Goal: Navigation & Orientation: Understand site structure

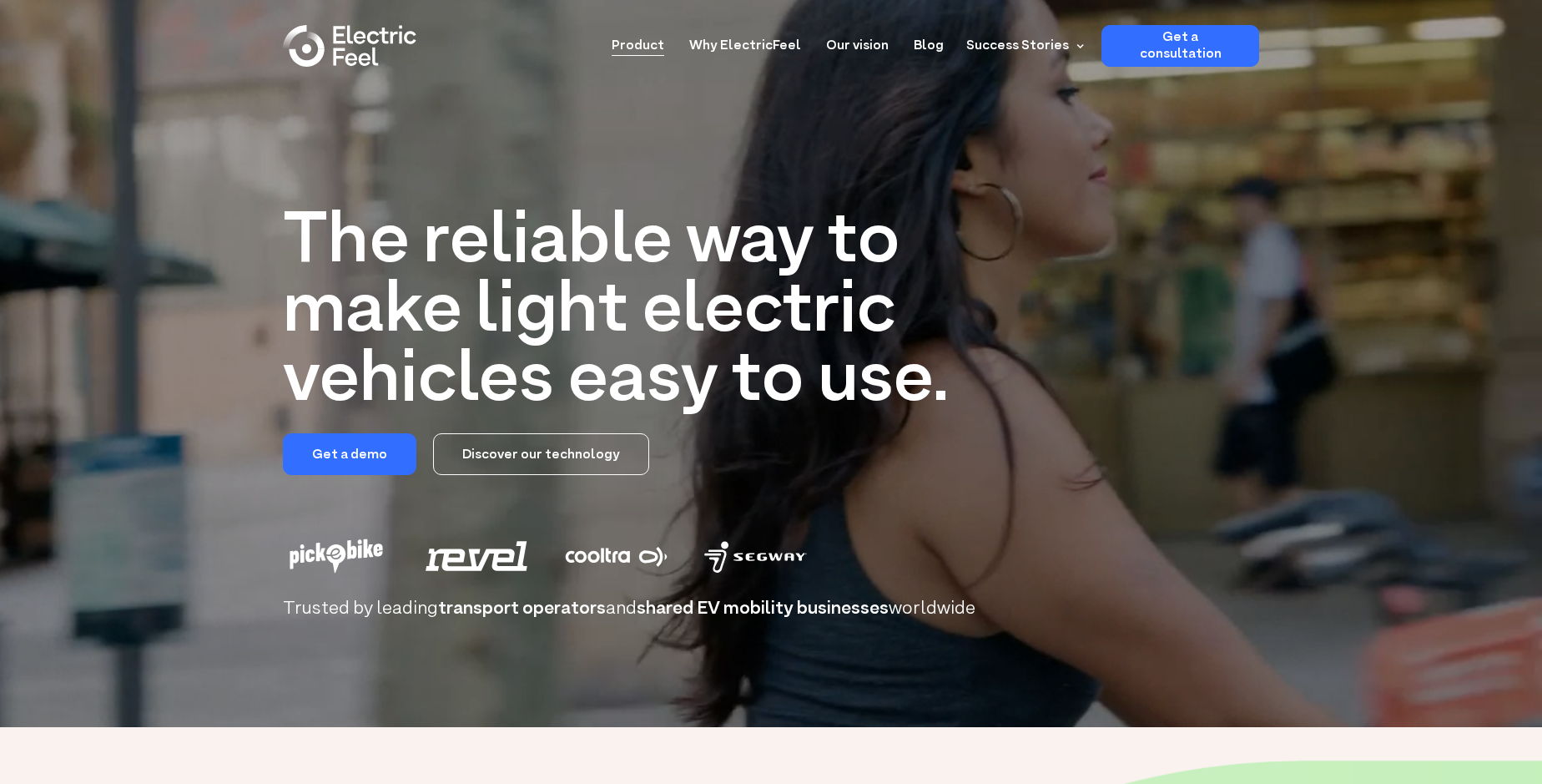
click at [642, 54] on link "Product" at bounding box center [638, 41] width 52 height 31
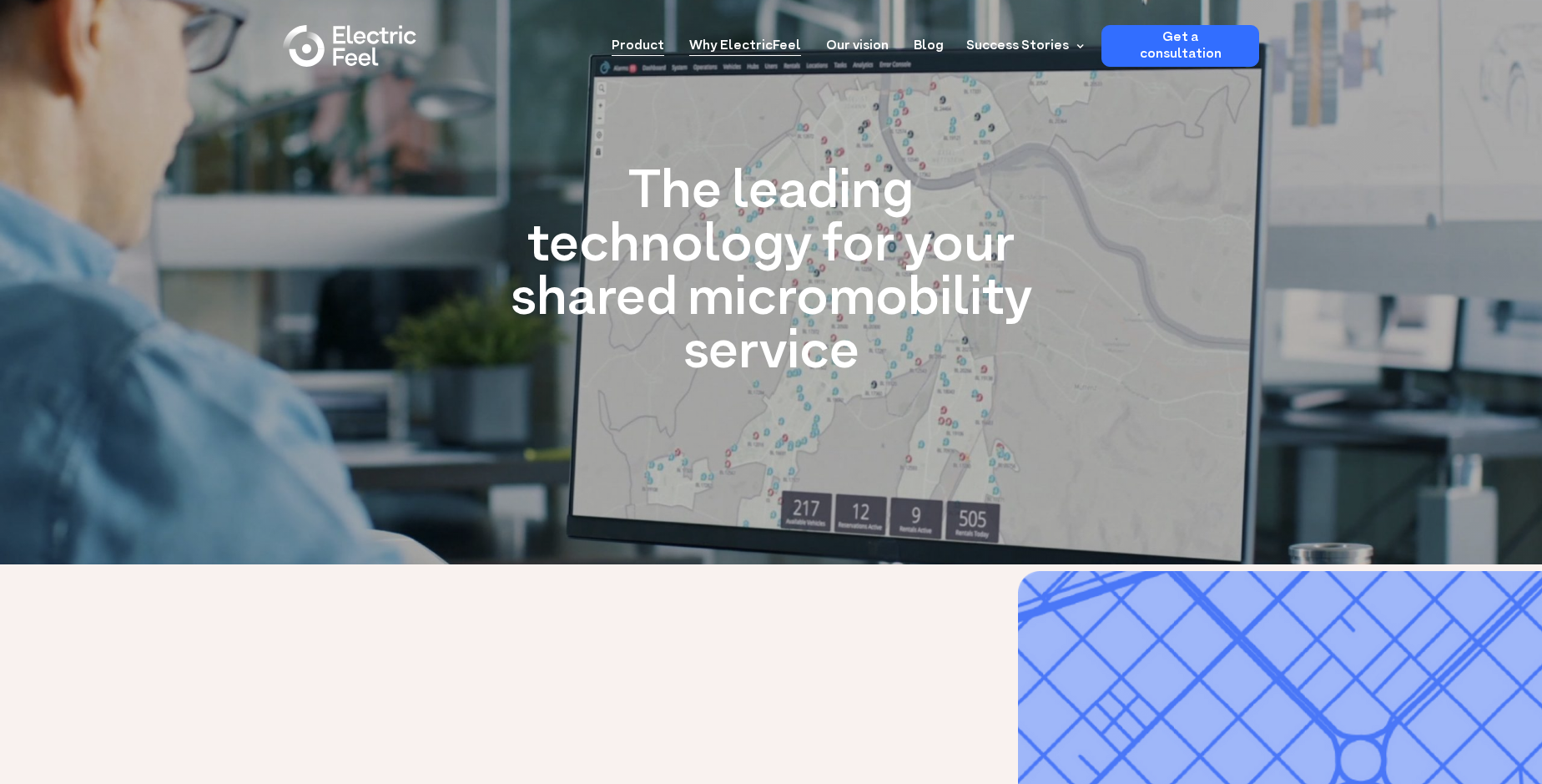
click at [754, 38] on link "Why ElectricFeel" at bounding box center [745, 41] width 112 height 31
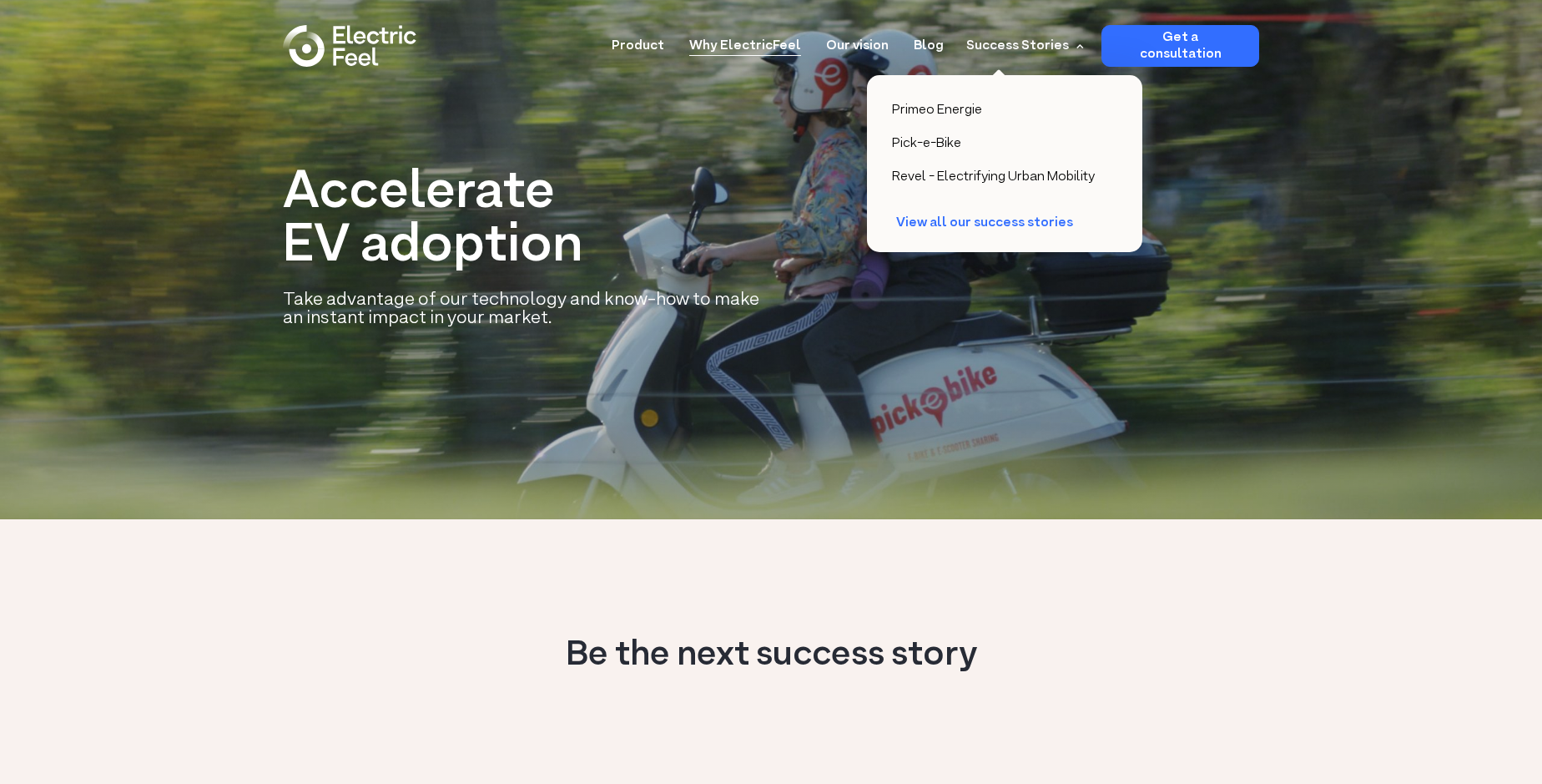
click at [1060, 48] on div "Success Stories" at bounding box center [1018, 46] width 103 height 20
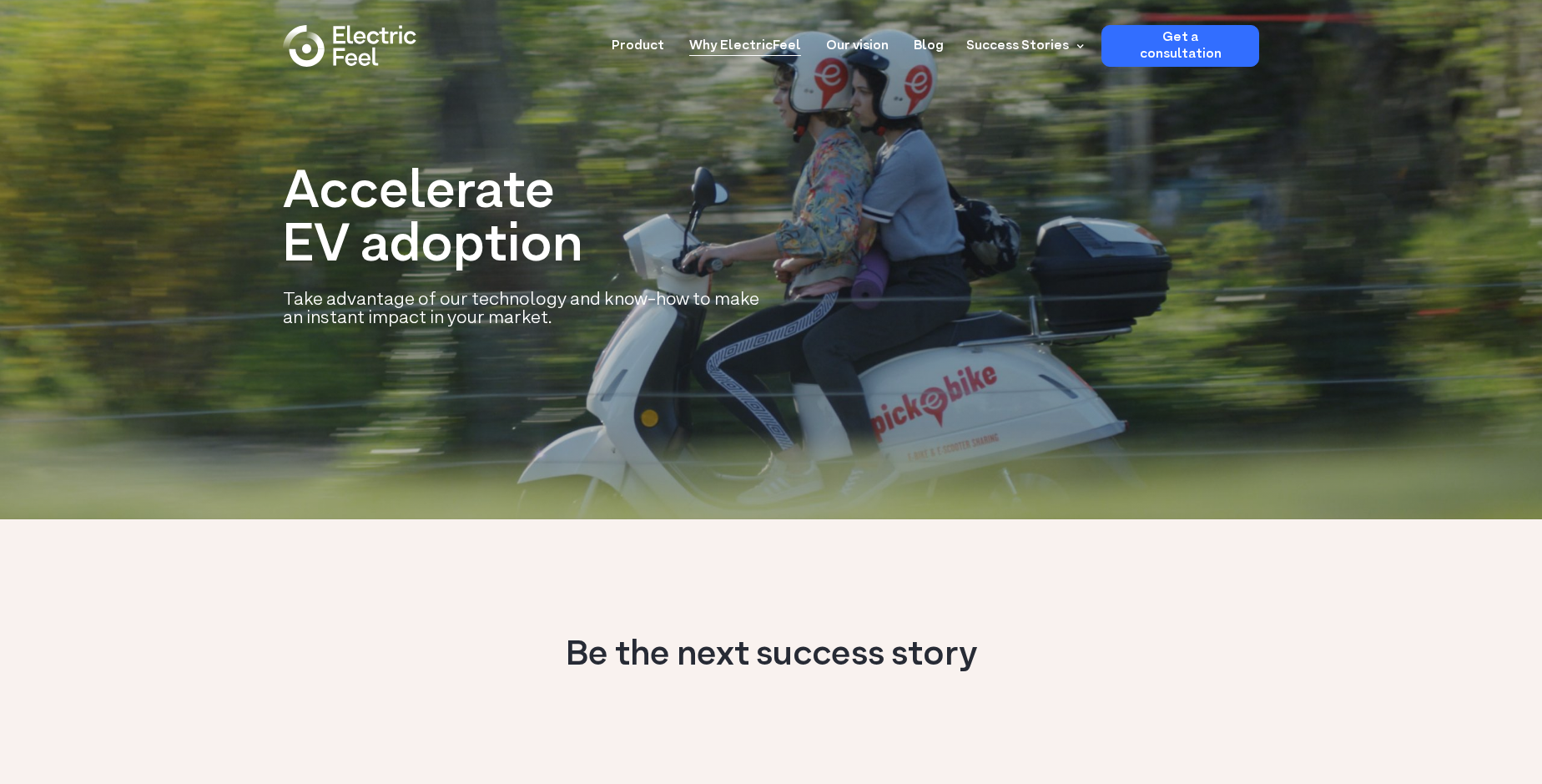
click at [1060, 48] on div "Success Stories" at bounding box center [1018, 46] width 103 height 20
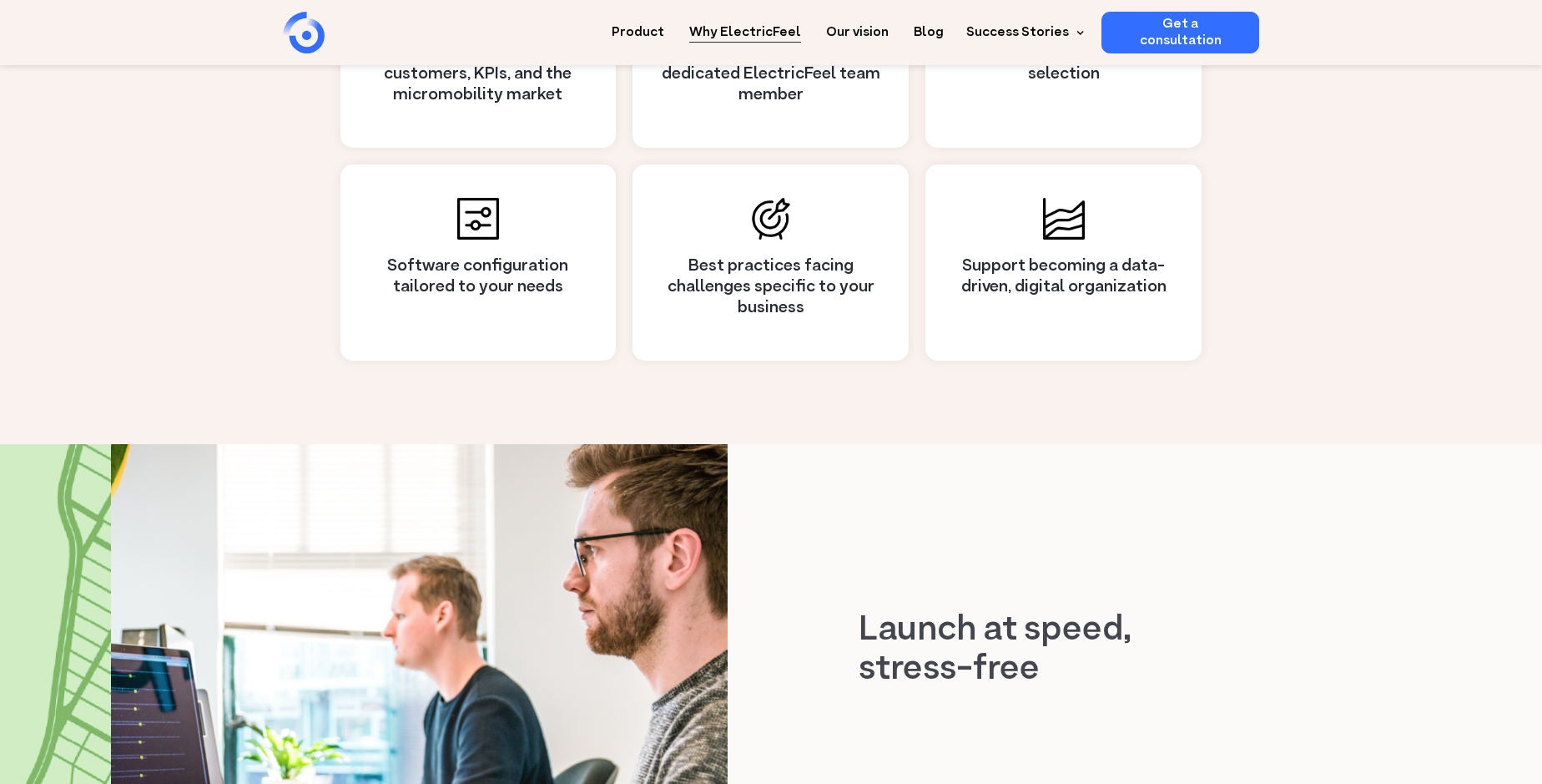
scroll to position [2093, 0]
